Goal: Find specific page/section

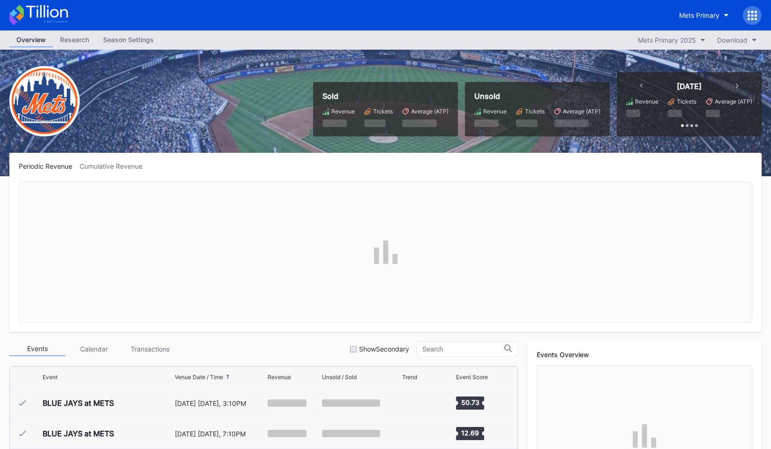
scroll to position [2163, 0]
click at [690, 15] on div "Mets Primary" at bounding box center [699, 15] width 40 height 8
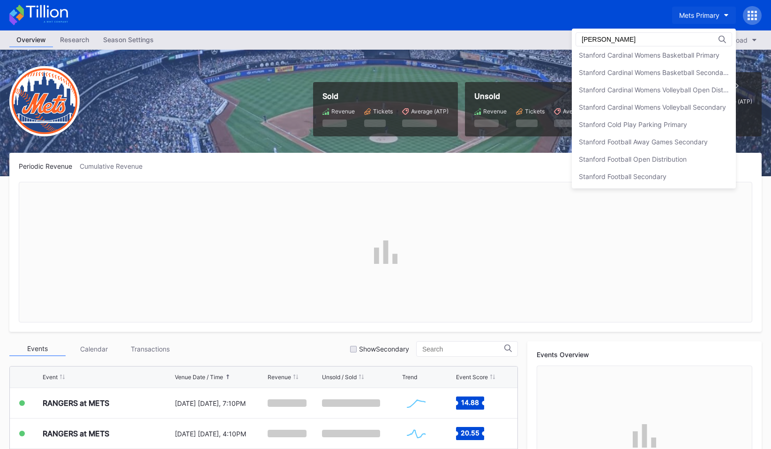
scroll to position [90, 0]
type input "[GEOGRAPHIC_DATA]"
click at [670, 158] on div "Stanford Football Open Distribution" at bounding box center [633, 159] width 108 height 8
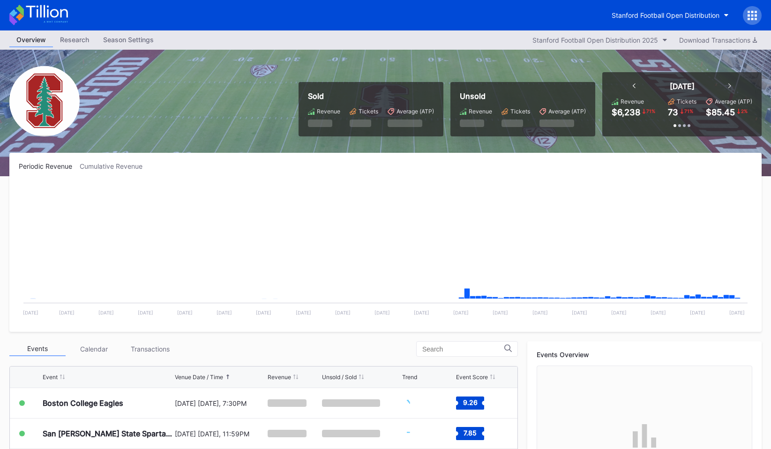
scroll to position [260, 0]
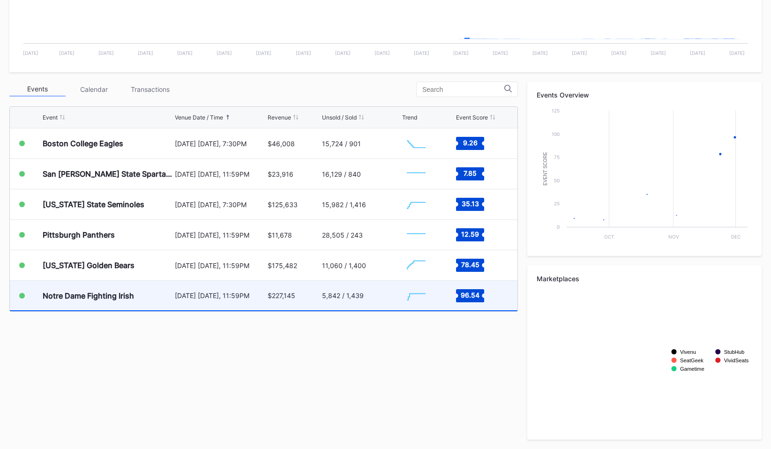
click at [104, 304] on div "Notre Dame Fighting Irish" at bounding box center [108, 296] width 130 height 30
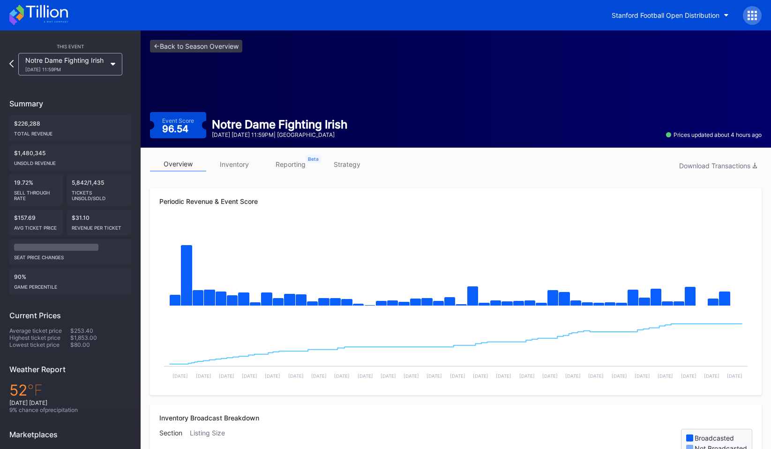
click at [232, 169] on link "inventory" at bounding box center [234, 164] width 56 height 15
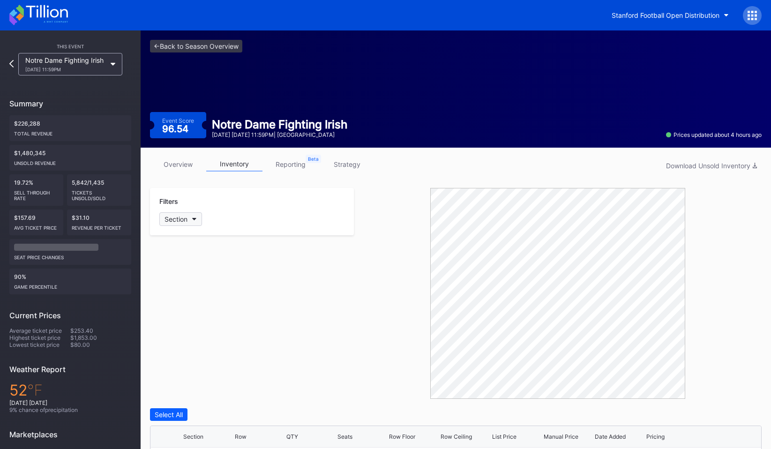
click at [191, 218] on button "Section" at bounding box center [180, 219] width 43 height 14
click at [170, 335] on div "110" at bounding box center [213, 340] width 109 height 17
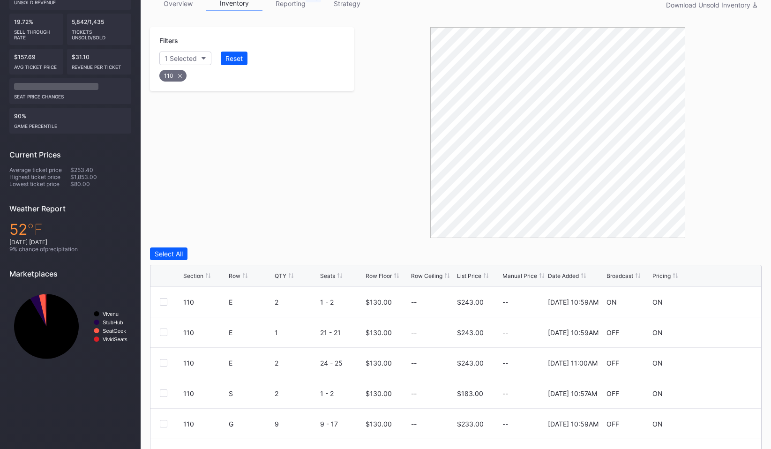
scroll to position [173, 0]
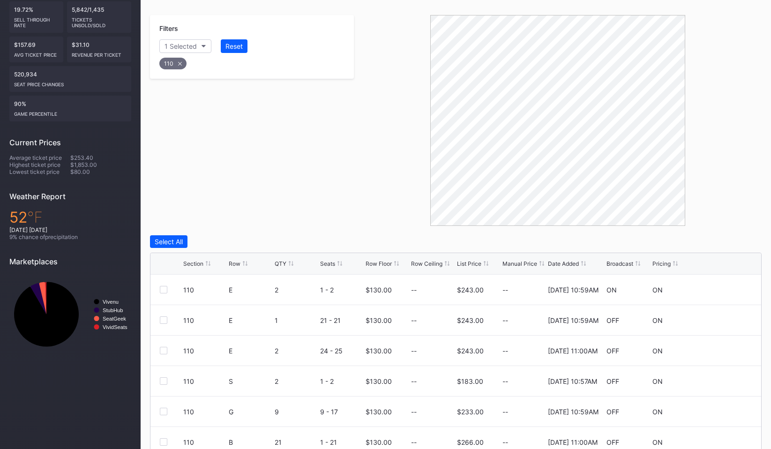
click at [232, 261] on div "Row" at bounding box center [235, 263] width 12 height 7
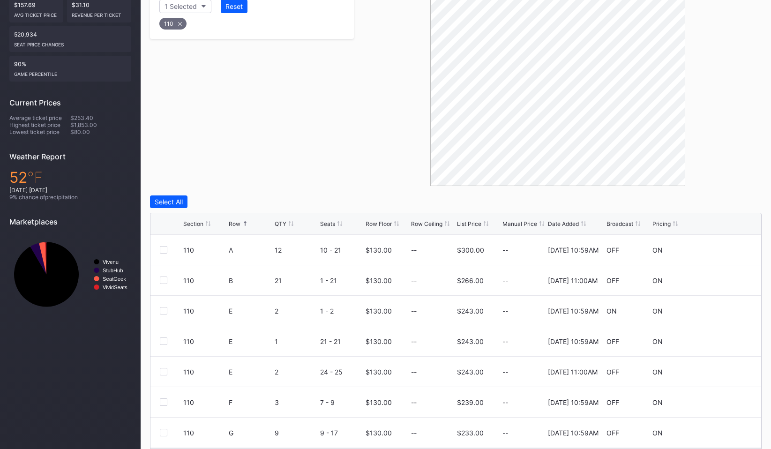
scroll to position [214, 0]
